Goal: Book appointment/travel/reservation

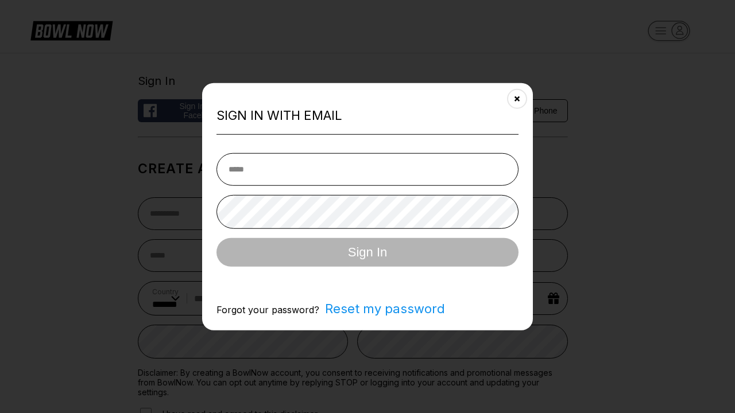
select select "**"
type input "**********"
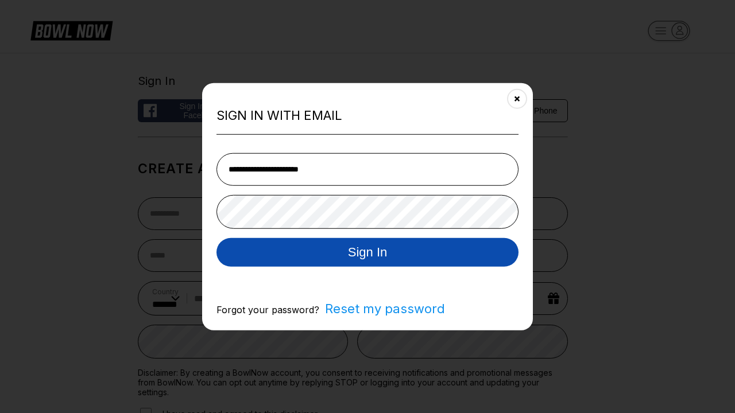
click at [367, 253] on button "Sign In" at bounding box center [367, 252] width 302 height 29
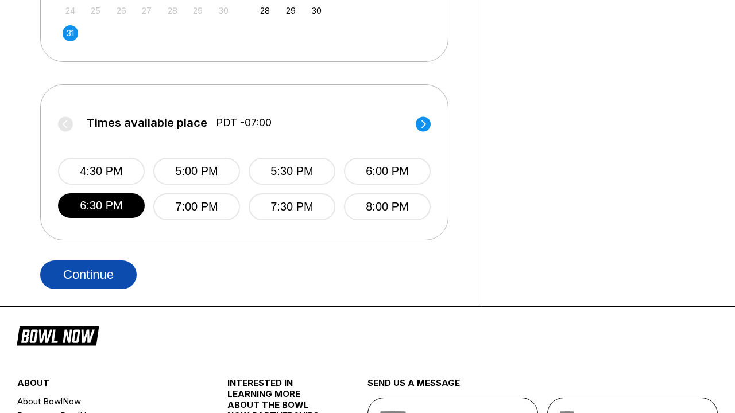
click at [88, 274] on button "Continue" at bounding box center [88, 275] width 96 height 29
